Goal: Information Seeking & Learning: Learn about a topic

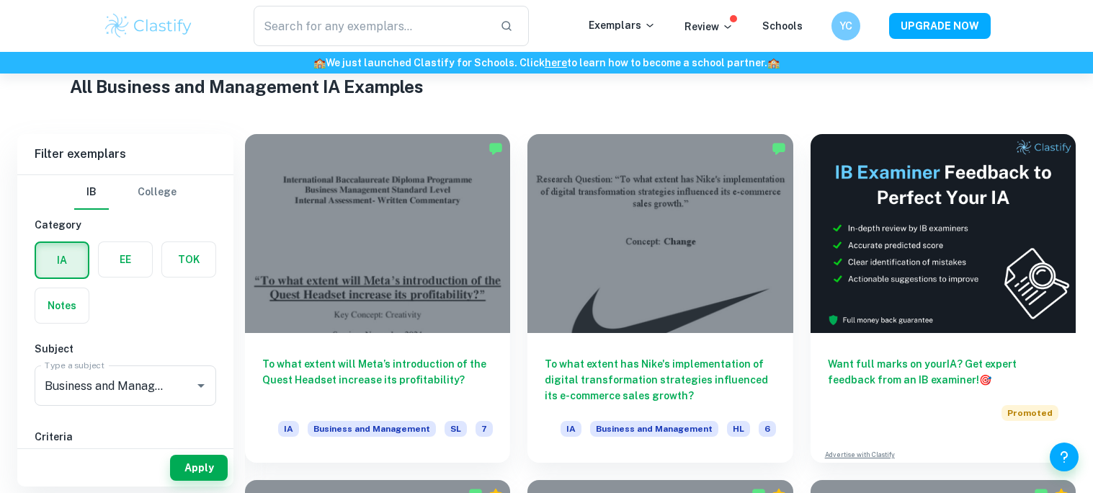
scroll to position [352, 0]
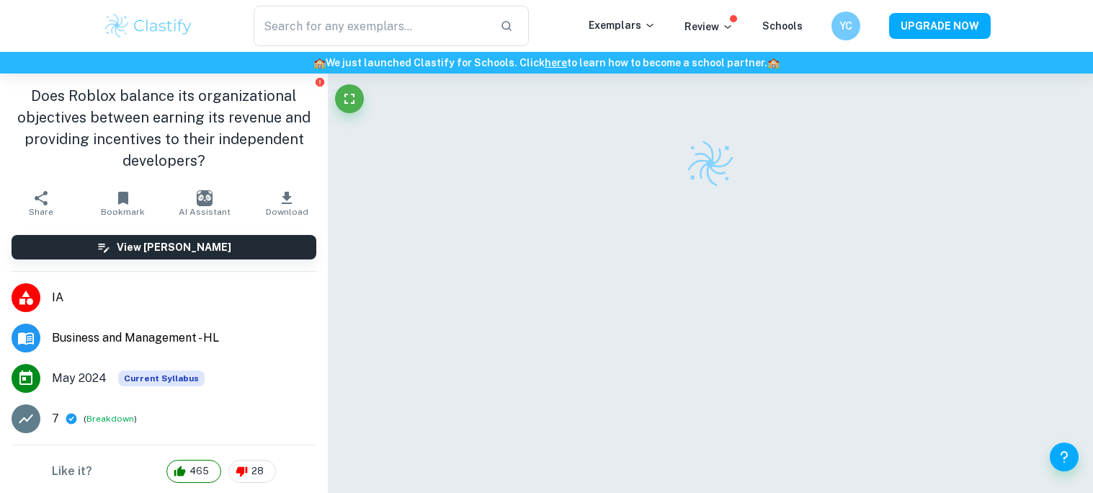
checkbox input "true"
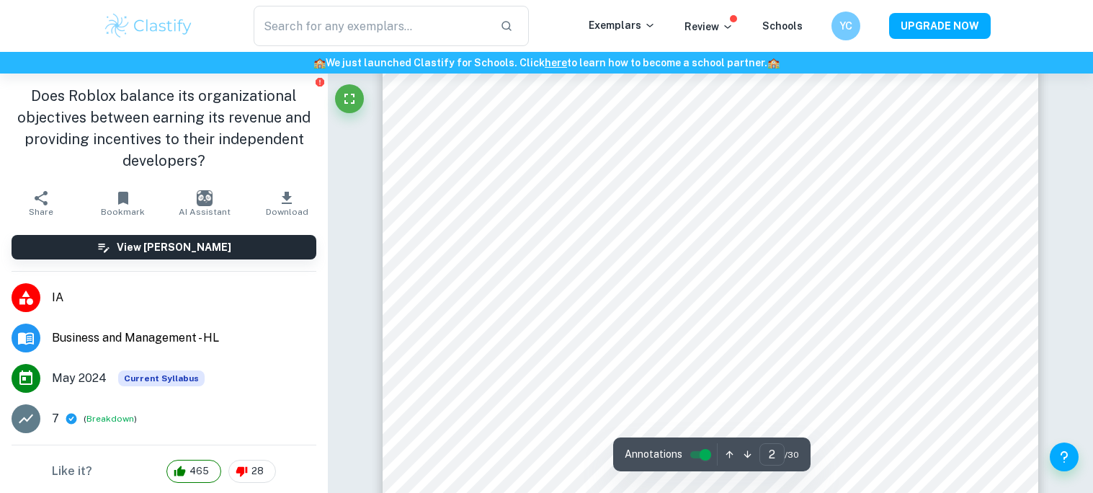
scroll to position [1071, 0]
type input "6"
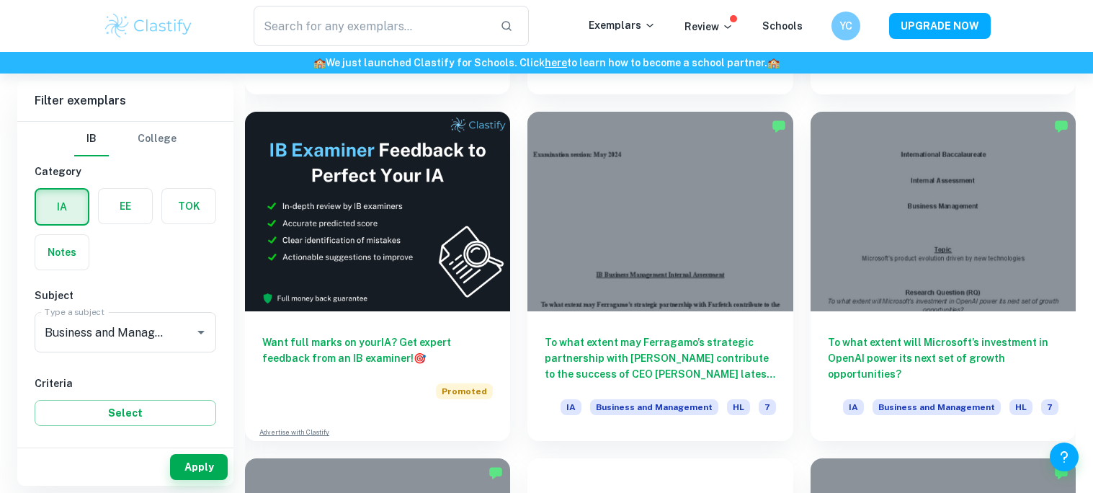
scroll to position [2456, 0]
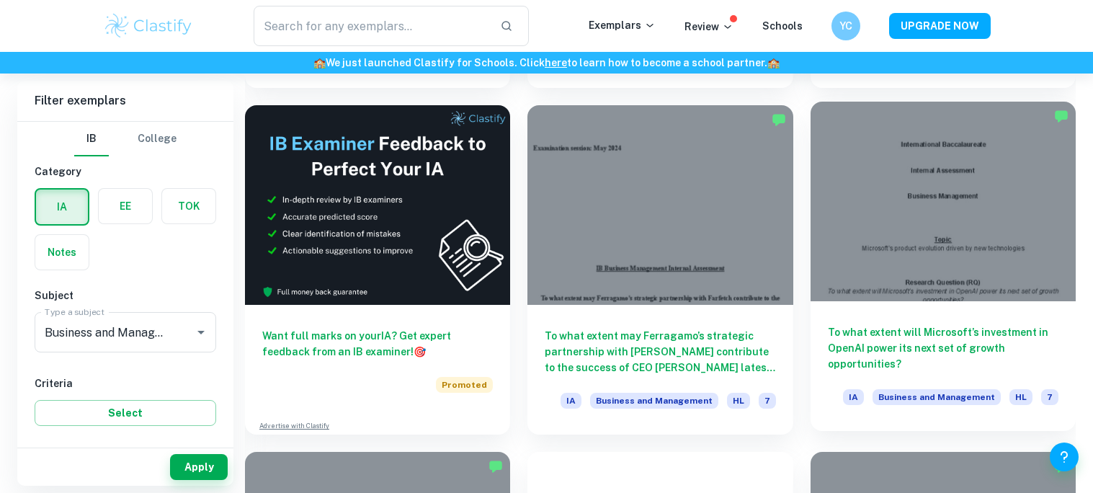
click at [970, 357] on h6 "To what extent will Microsoft’s investment in OpenAI power its next set of grow…" at bounding box center [943, 348] width 231 height 48
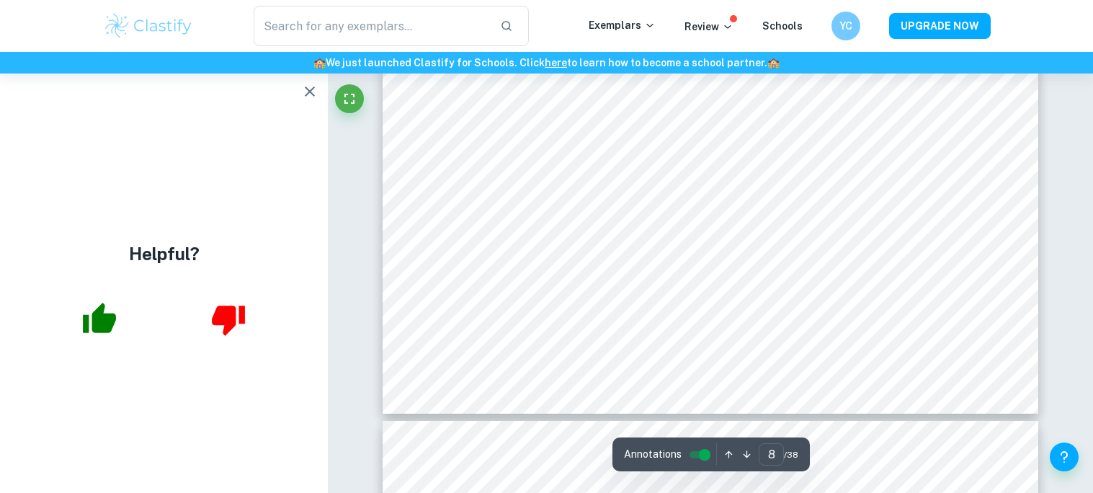
scroll to position [6157, 0]
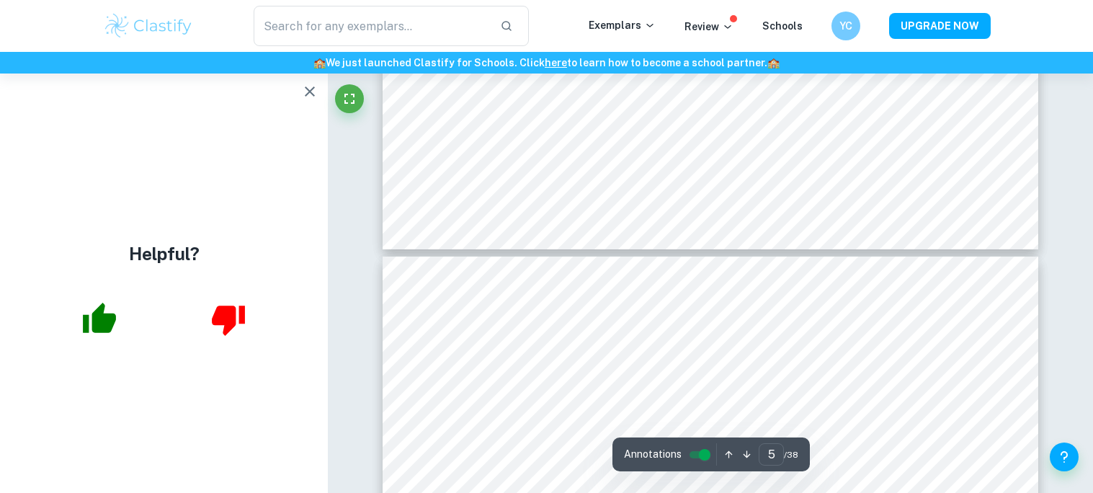
type input "6"
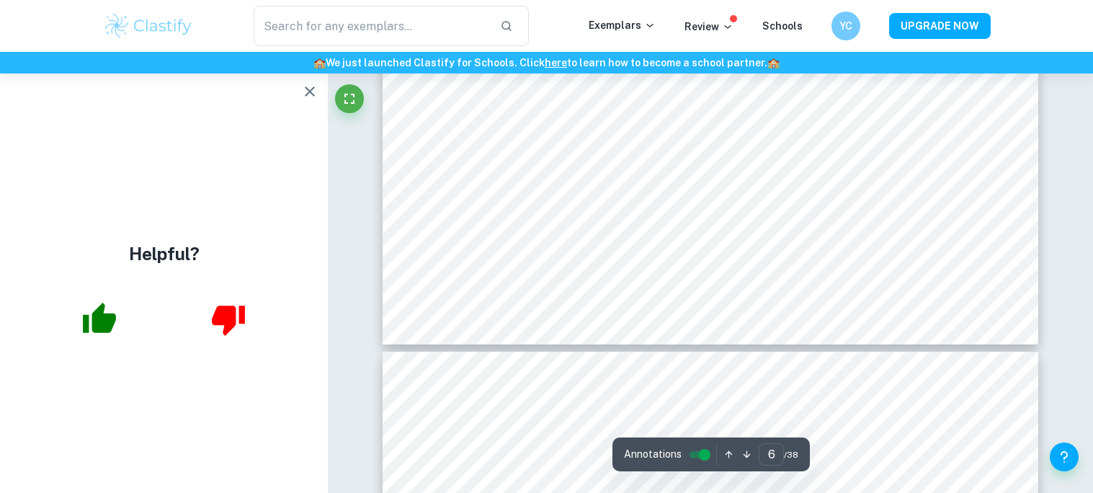
scroll to position [5177, 0]
